Goal: Book appointment/travel/reservation

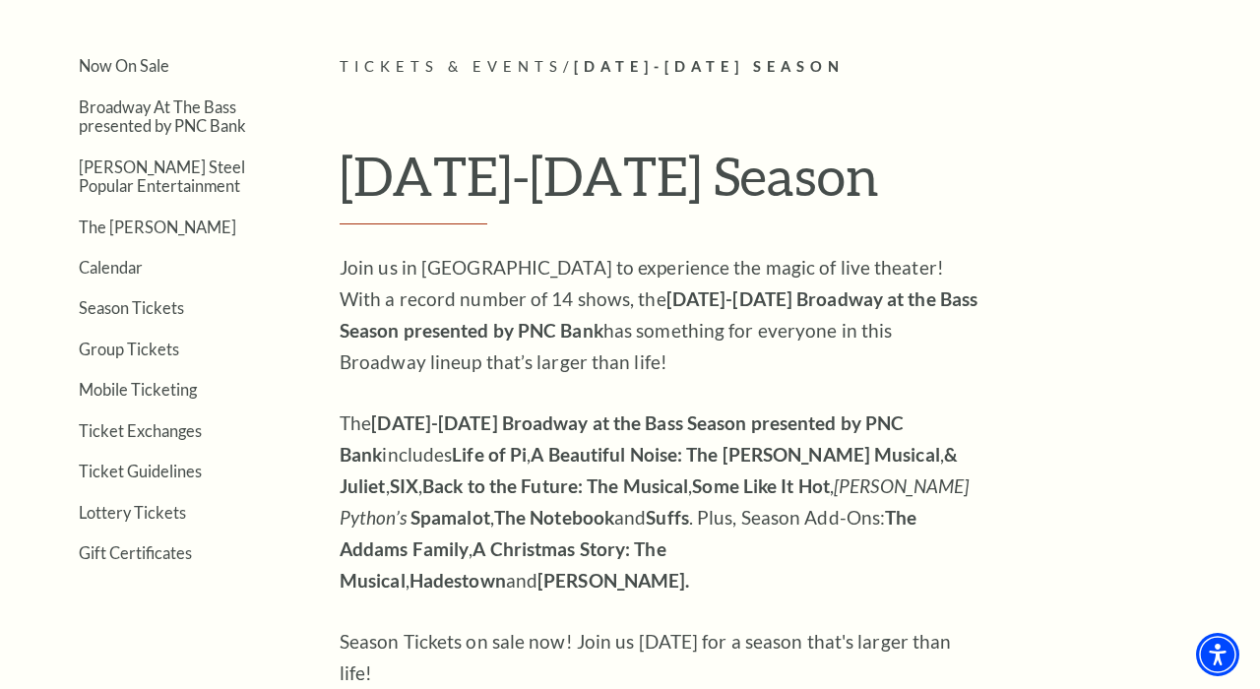
scroll to position [441, 0]
click at [119, 626] on aside "Now On Sale Broadway At The Bass presented by PNC Bank [PERSON_NAME] Steel Popu…" at bounding box center [150, 415] width 261 height 718
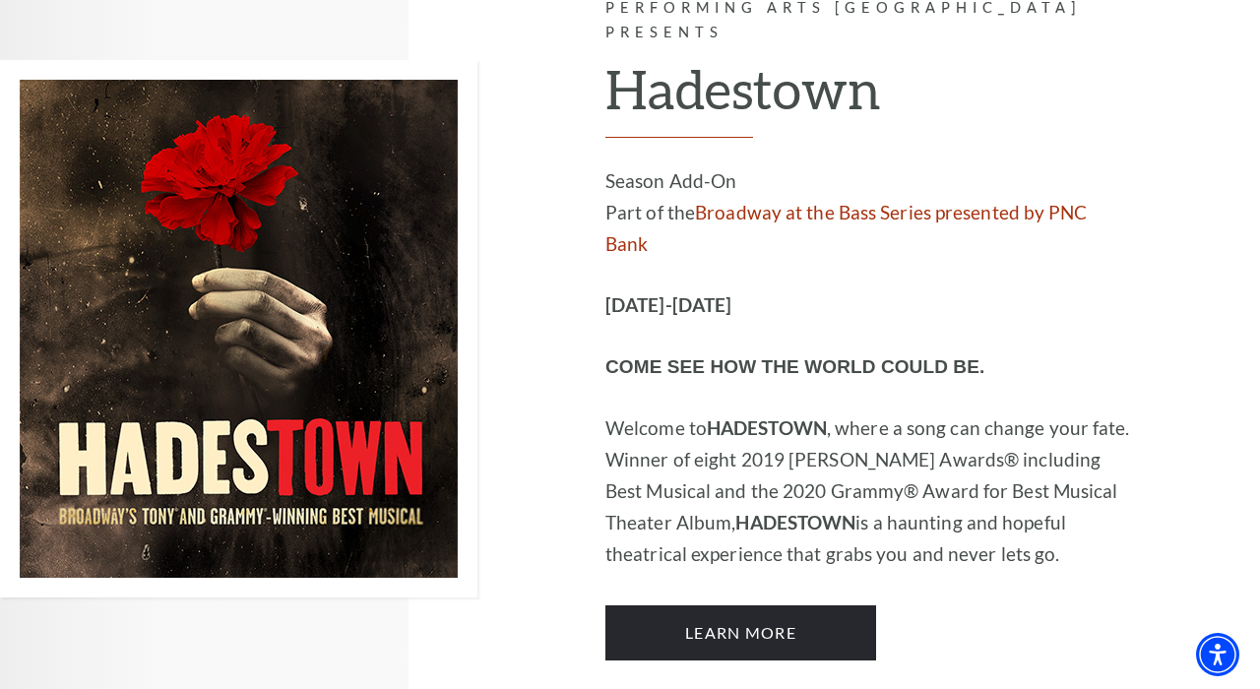
scroll to position [11612, 0]
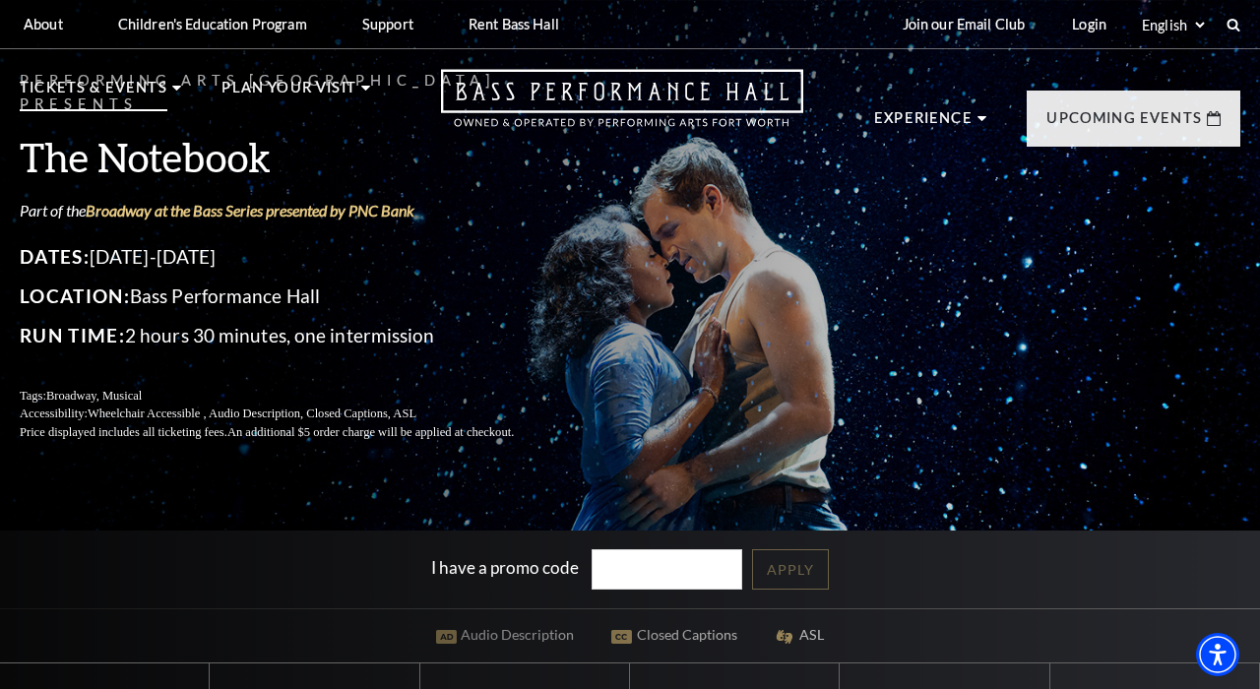
click at [93, 88] on p "Tickets & Events" at bounding box center [94, 93] width 148 height 35
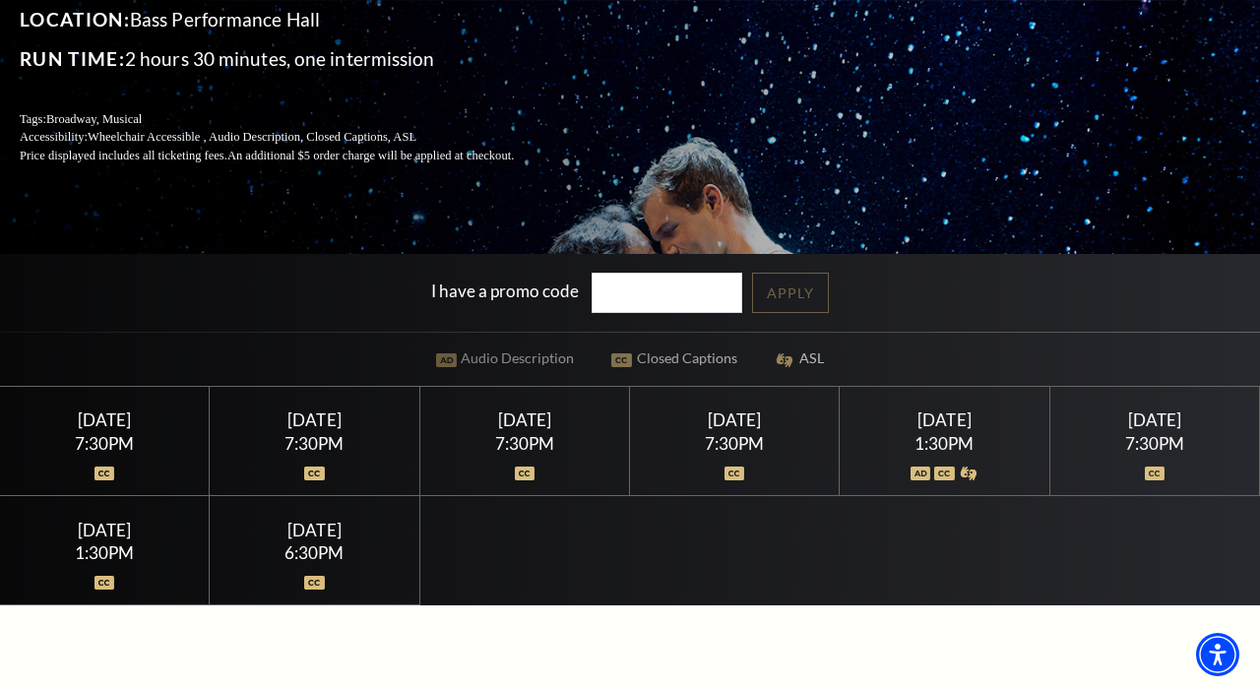
scroll to position [292, 0]
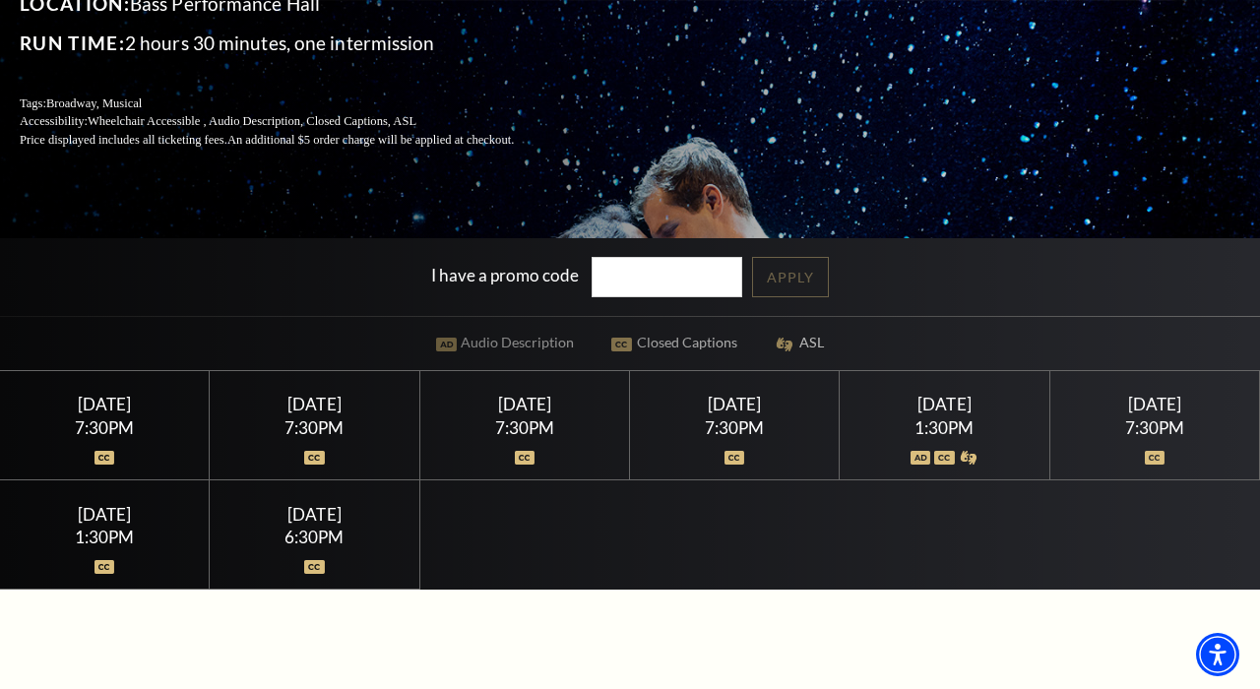
click at [132, 520] on div "Sunday June 28" at bounding box center [105, 514] width 162 height 21
click at [150, 557] on div at bounding box center [105, 556] width 162 height 20
click at [148, 543] on div "1:30PM" at bounding box center [105, 537] width 162 height 17
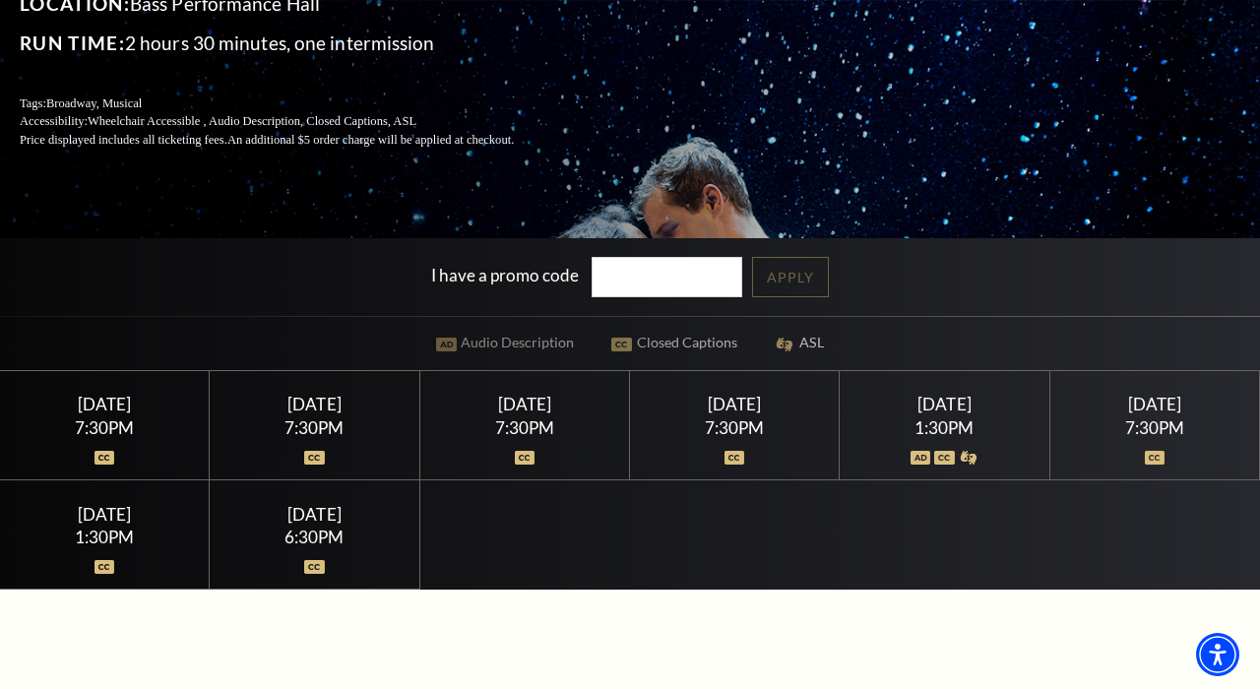
click at [148, 543] on div "1:30PM" at bounding box center [105, 537] width 162 height 17
click at [69, 516] on div "Sunday June 28" at bounding box center [105, 514] width 162 height 21
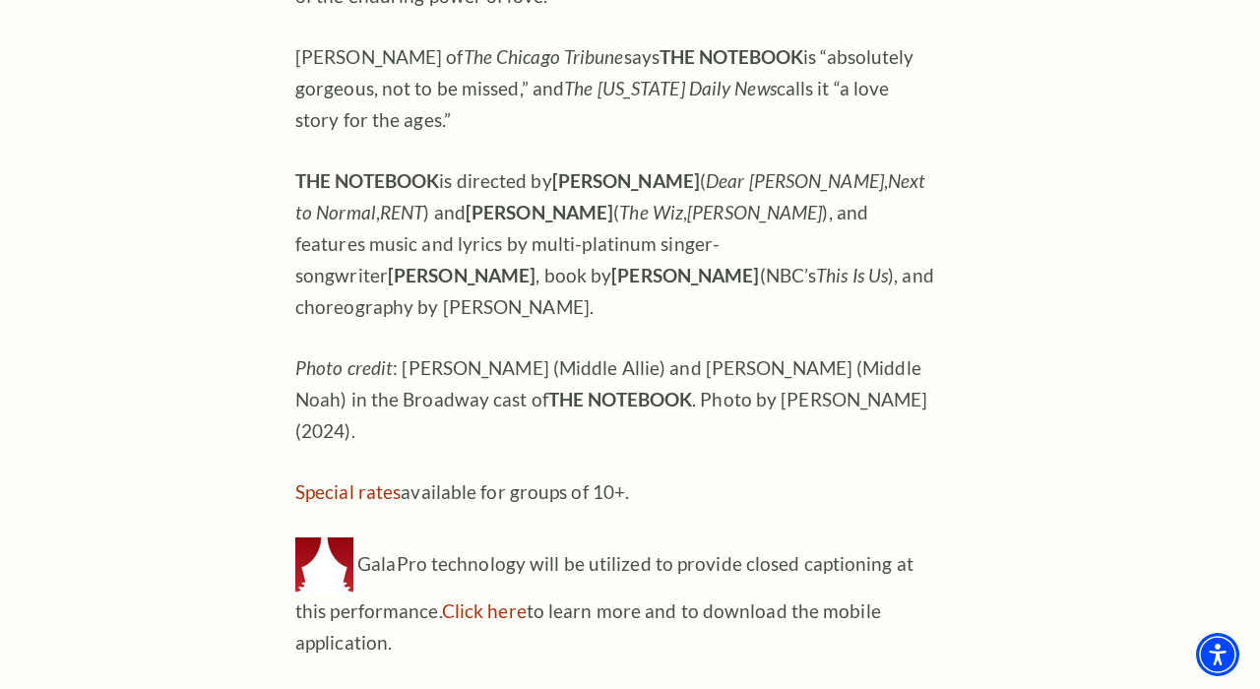
scroll to position [1863, 0]
